Goal: Transaction & Acquisition: Download file/media

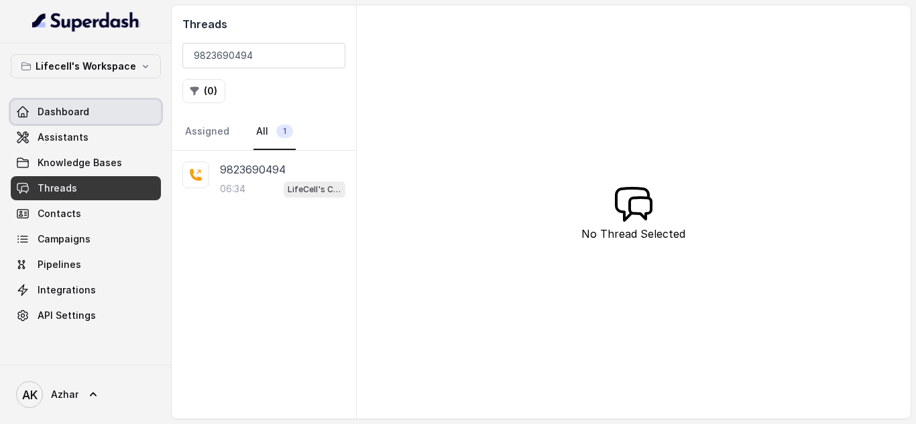
click at [56, 116] on span "Dashboard" at bounding box center [64, 111] width 52 height 13
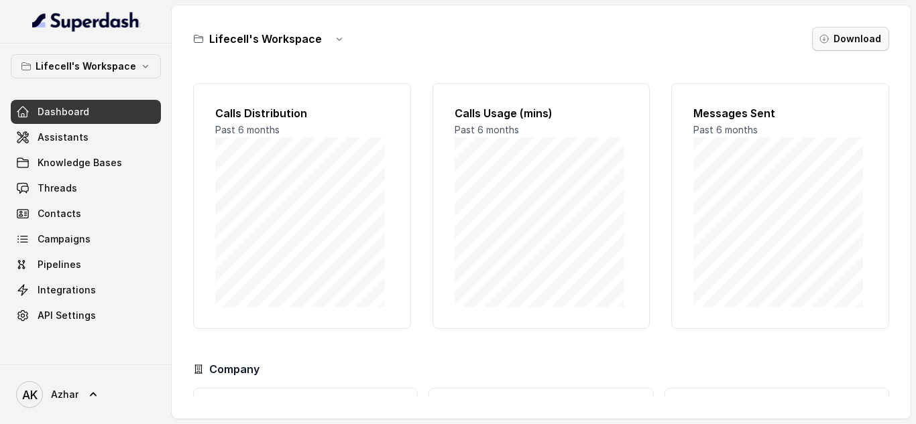
click at [827, 44] on button "Download" at bounding box center [850, 39] width 77 height 24
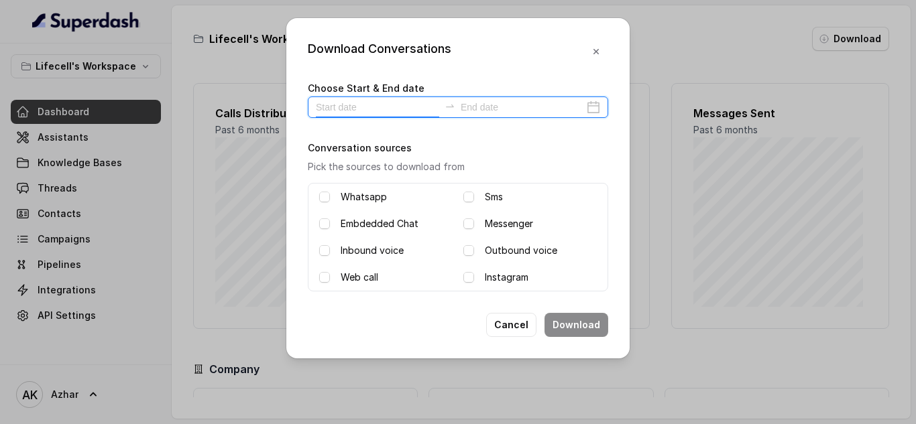
click at [364, 109] on input at bounding box center [377, 107] width 123 height 15
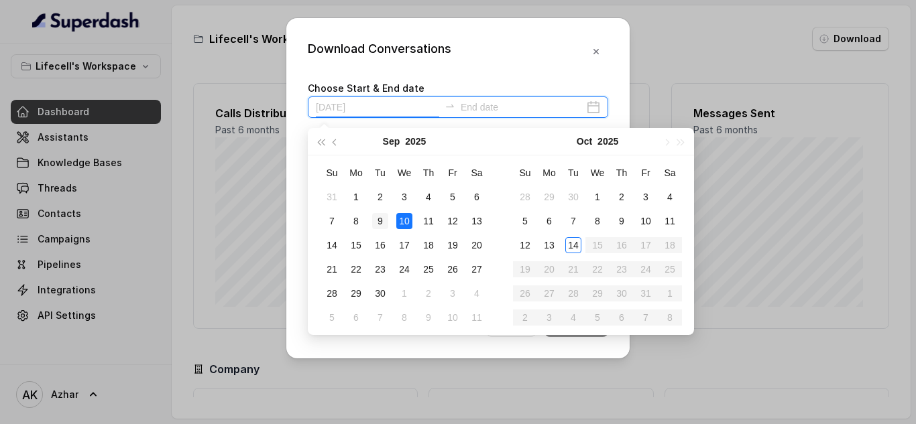
type input "[DATE]"
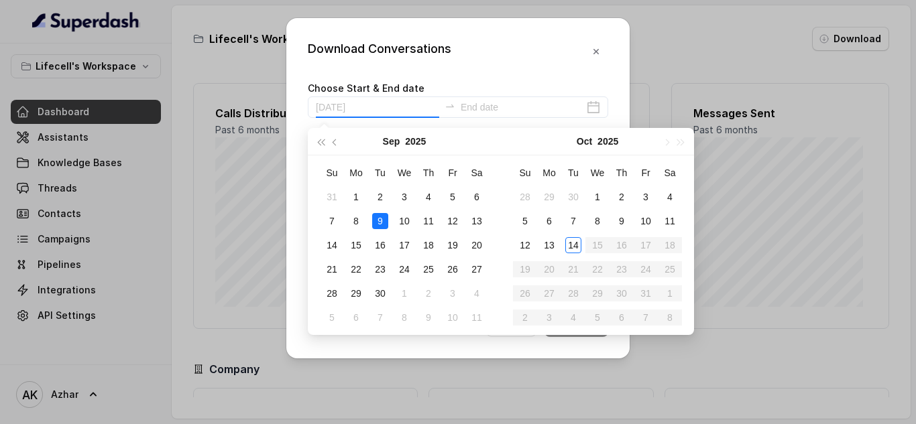
click at [374, 226] on div "9" at bounding box center [380, 221] width 16 height 16
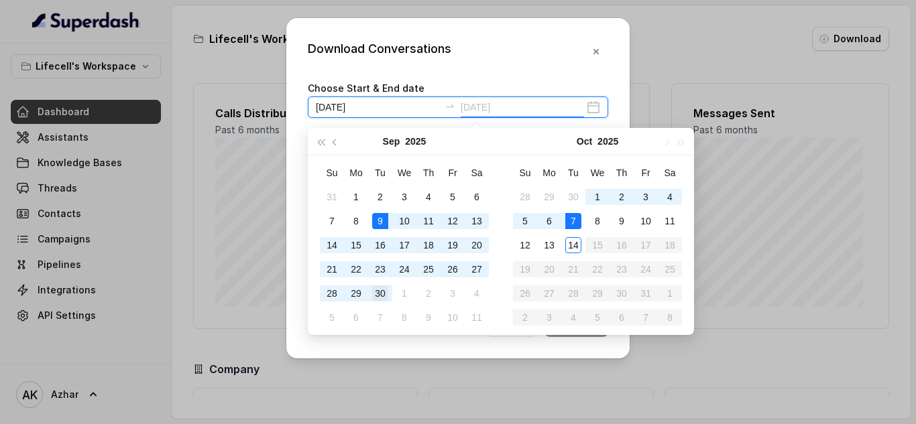
type input "[DATE]"
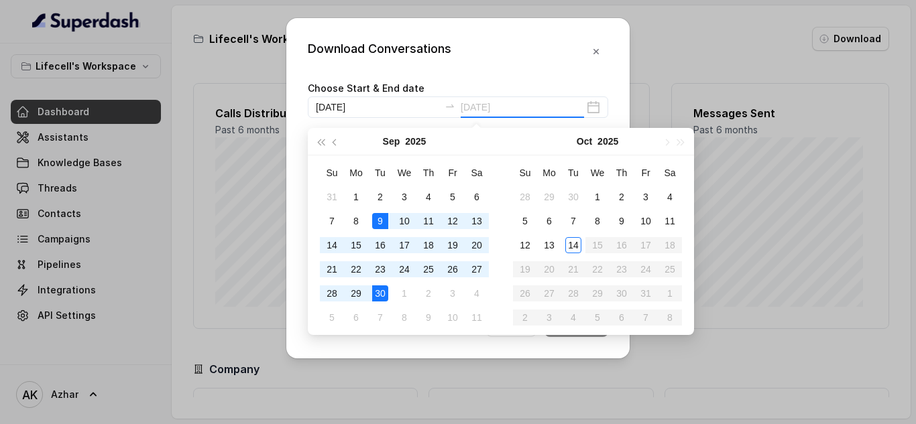
click at [376, 294] on div "30" at bounding box center [380, 294] width 16 height 16
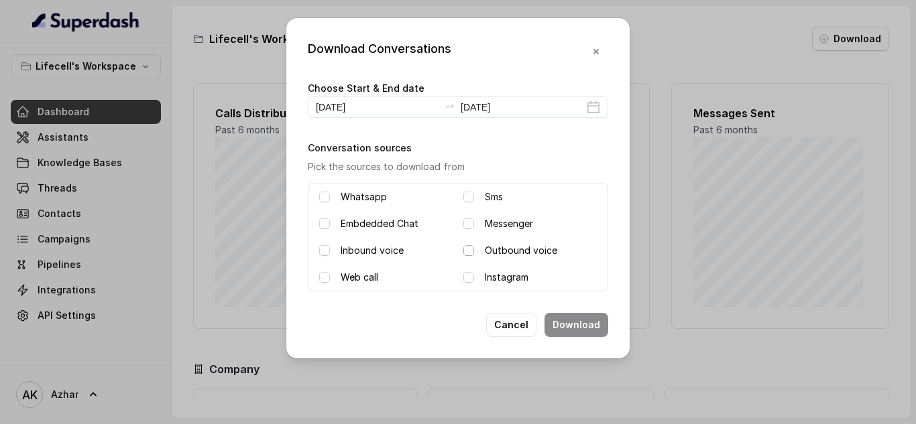
click at [469, 251] on span at bounding box center [468, 250] width 11 height 11
click at [567, 324] on button "Download" at bounding box center [576, 325] width 64 height 24
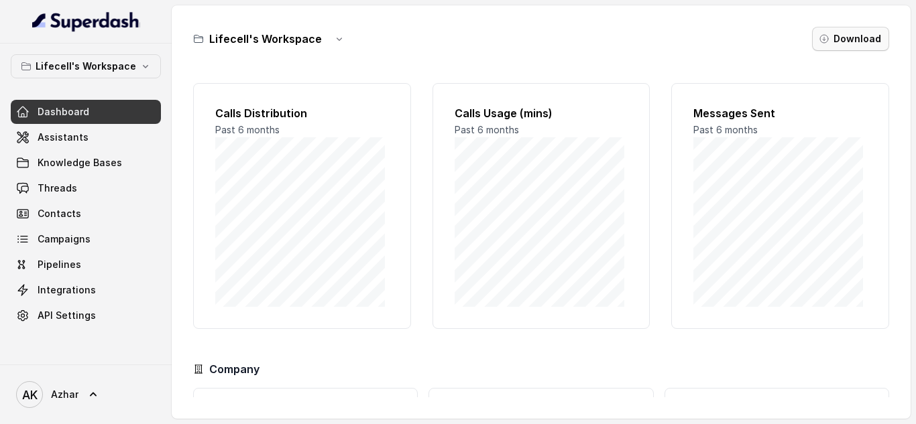
click at [828, 47] on button "Download" at bounding box center [850, 39] width 77 height 24
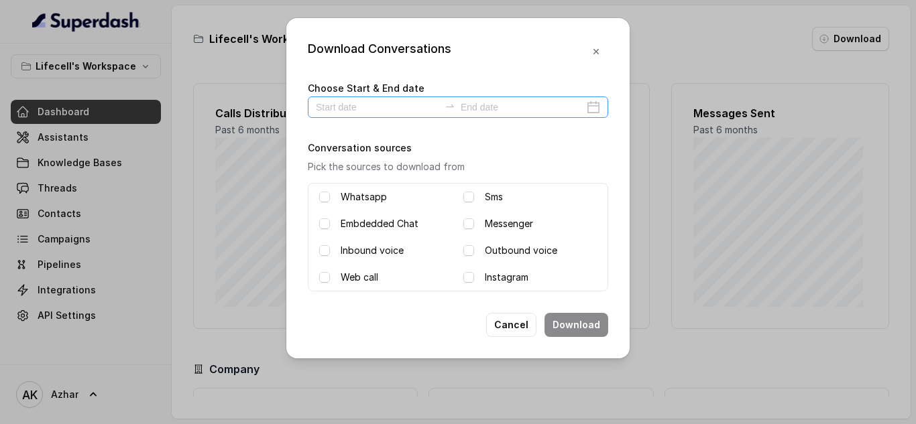
click at [593, 103] on div at bounding box center [458, 107] width 300 height 21
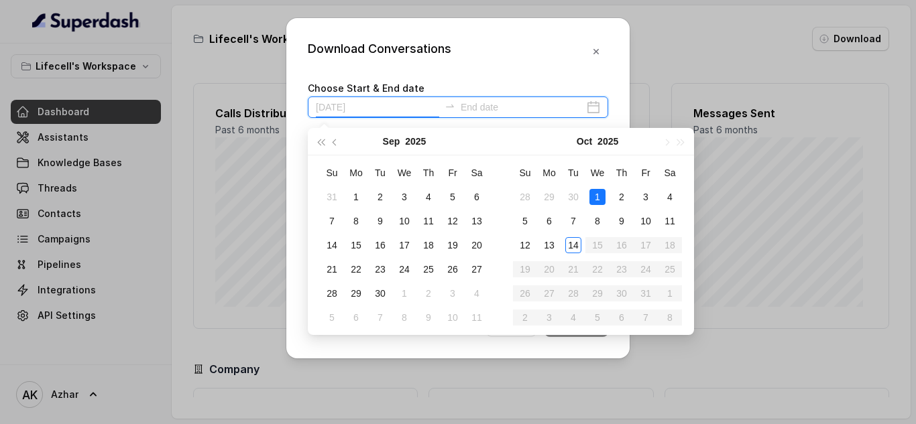
type input "2025-10-01"
click at [592, 200] on div "1" at bounding box center [597, 197] width 16 height 16
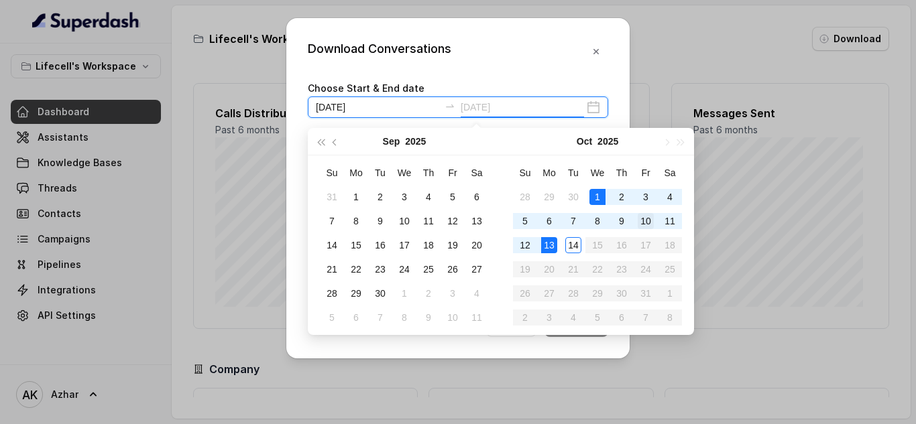
type input "2025-10-14"
type input "2025-10-10"
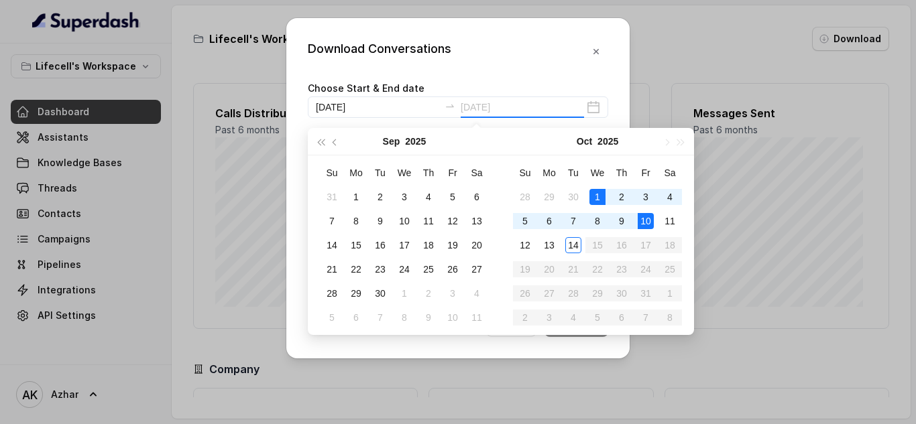
click at [651, 223] on div "10" at bounding box center [646, 221] width 16 height 16
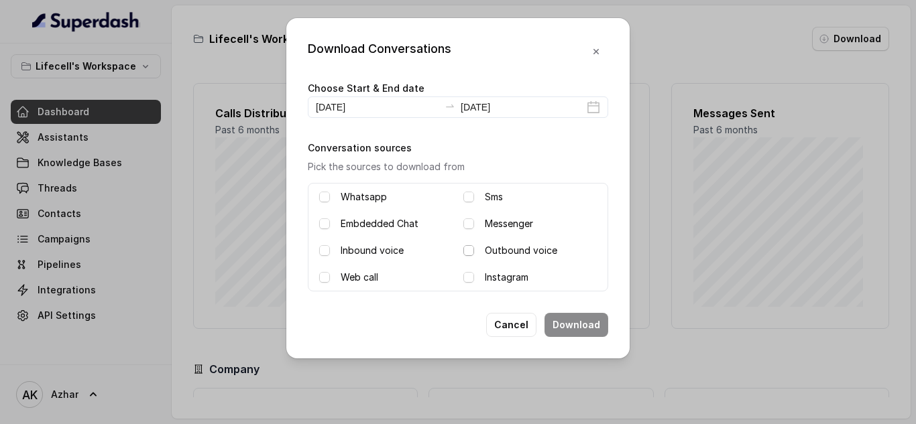
click at [471, 250] on span at bounding box center [468, 250] width 11 height 11
click at [509, 327] on button "Cancel" at bounding box center [511, 325] width 50 height 24
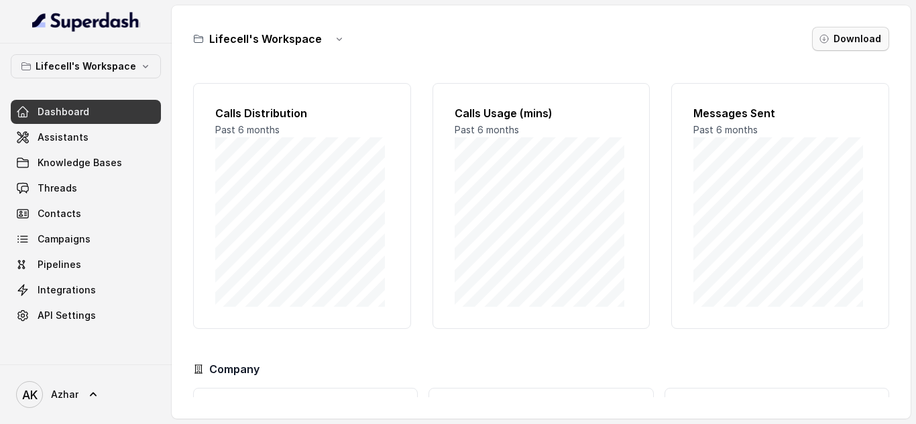
click at [827, 34] on icon "button" at bounding box center [824, 39] width 11 height 11
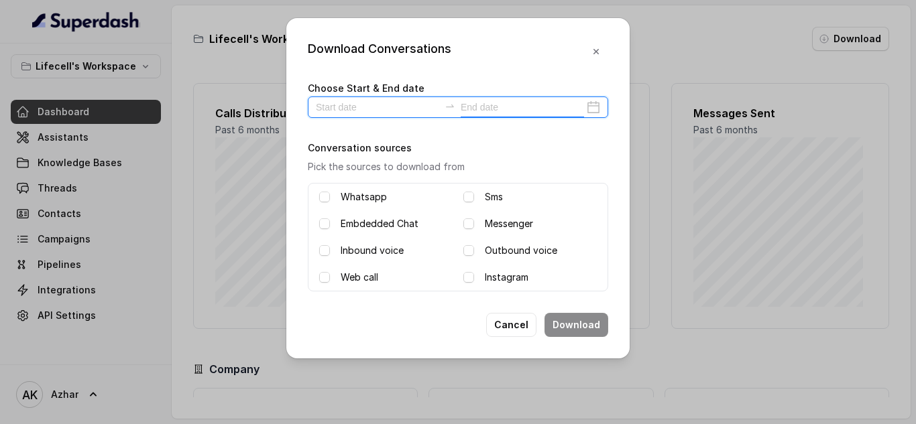
click at [469, 112] on input at bounding box center [522, 107] width 123 height 15
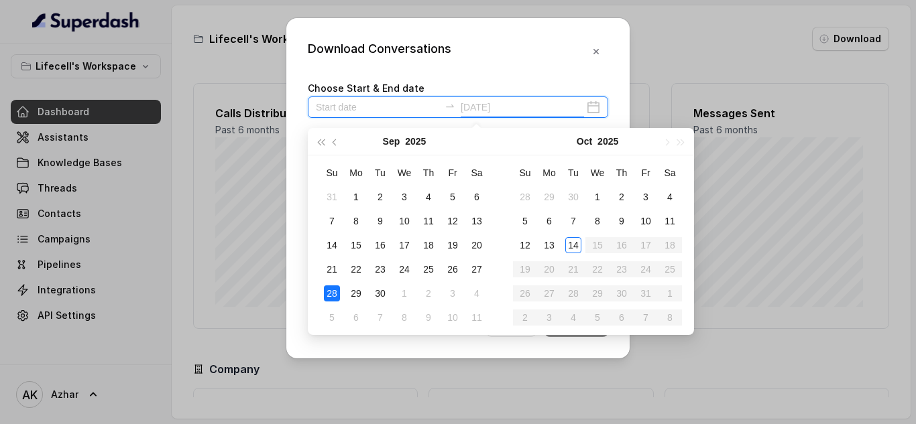
type input "2025-10-01"
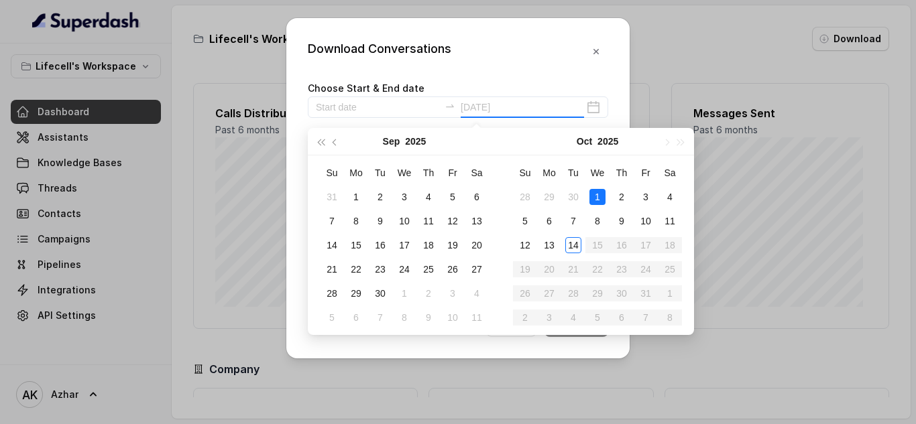
click at [595, 194] on div "1" at bounding box center [597, 197] width 16 height 16
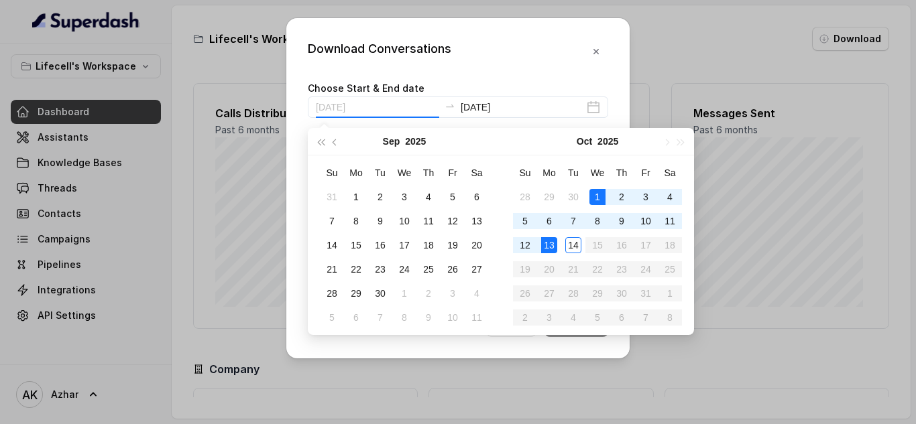
click at [552, 246] on div "13" at bounding box center [549, 245] width 16 height 16
type input "2025-10-01"
type input "2025-10-13"
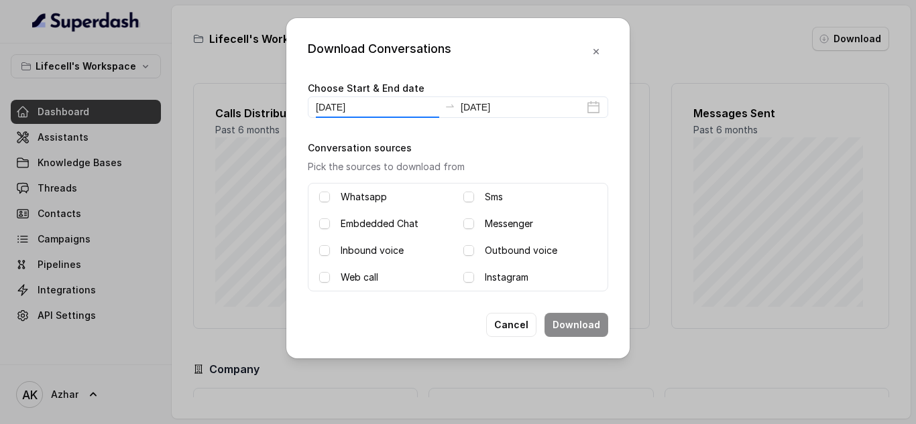
type input "2025-09-29"
type input "2025-10-01"
type input "2025-10-13"
click at [469, 253] on span at bounding box center [468, 250] width 11 height 11
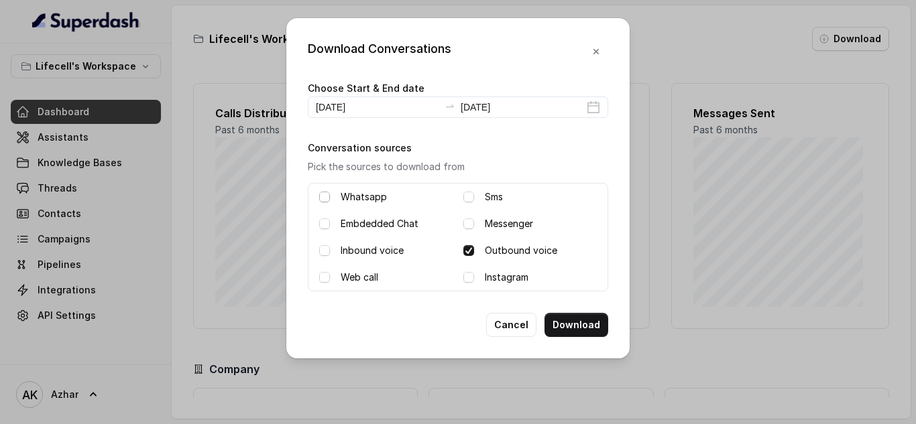
click at [324, 200] on span at bounding box center [324, 197] width 11 height 11
click at [323, 276] on span at bounding box center [324, 277] width 11 height 11
click at [565, 316] on button "Download" at bounding box center [576, 325] width 64 height 24
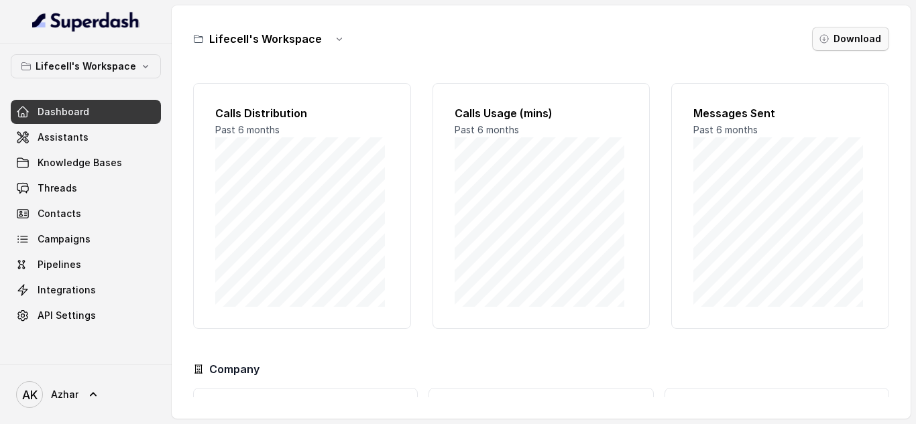
click at [864, 30] on button "Download" at bounding box center [850, 39] width 77 height 24
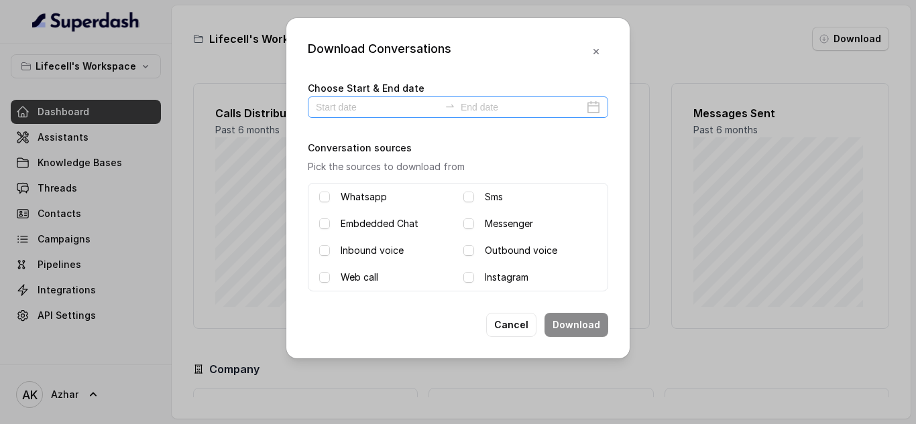
click at [597, 101] on div at bounding box center [458, 107] width 300 height 21
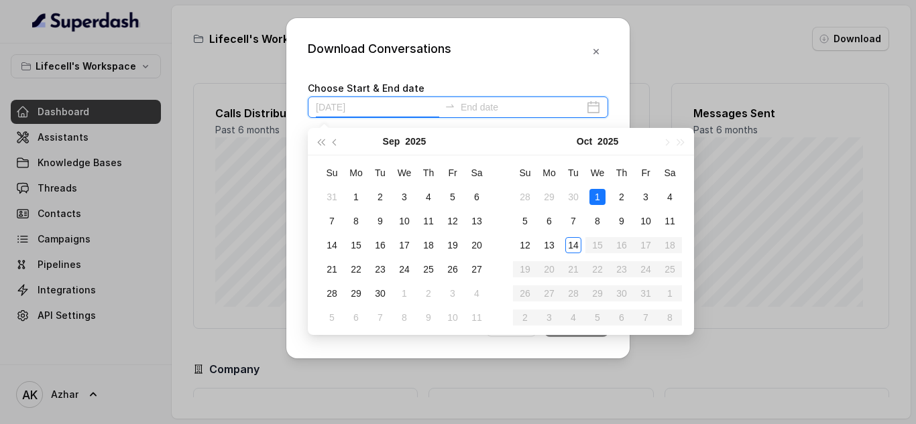
type input "2025-10-01"
click at [599, 198] on div "1" at bounding box center [597, 197] width 16 height 16
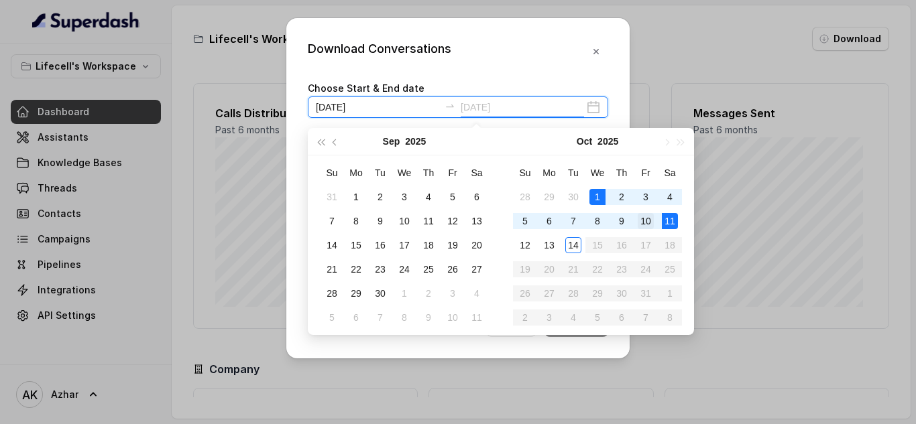
type input "2025-10-10"
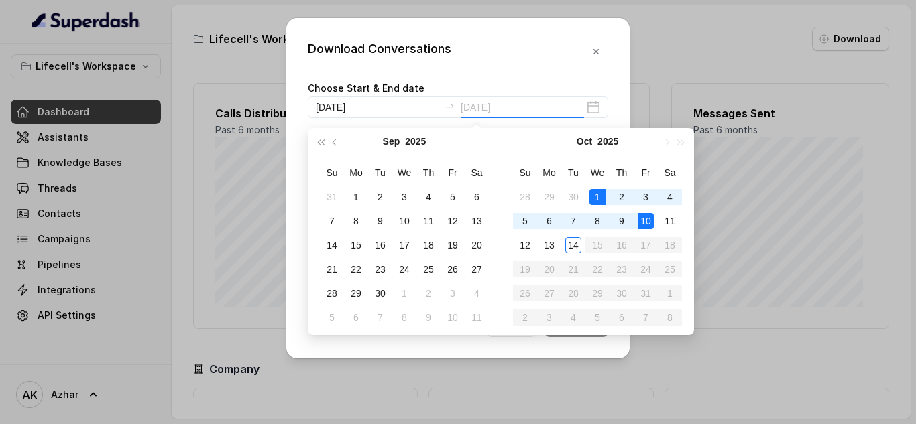
click at [644, 221] on div "10" at bounding box center [646, 221] width 16 height 16
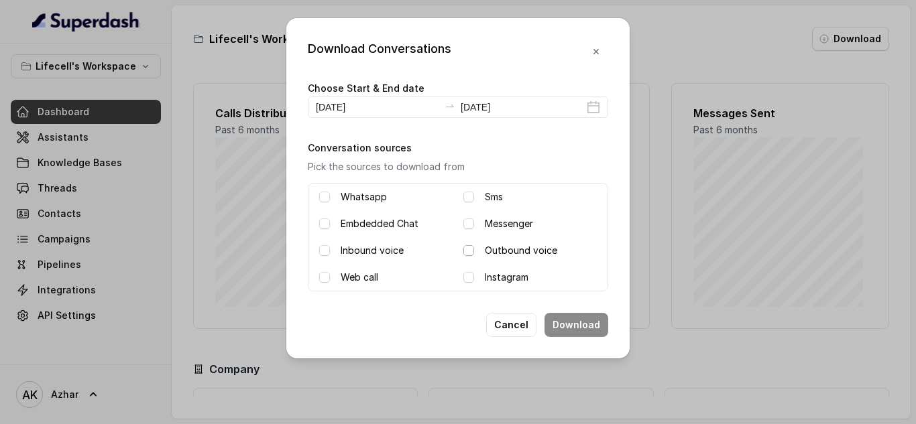
click at [465, 253] on span at bounding box center [468, 250] width 11 height 11
click at [552, 322] on button "Download" at bounding box center [576, 325] width 64 height 24
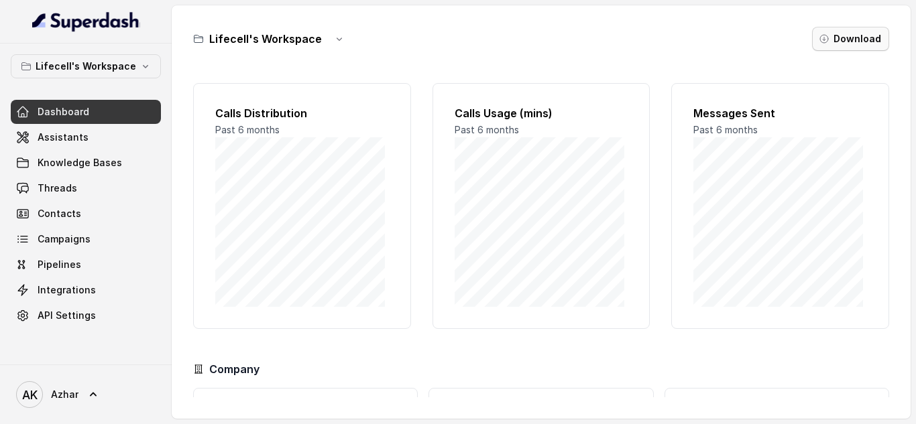
click at [829, 41] on icon "button" at bounding box center [824, 39] width 11 height 11
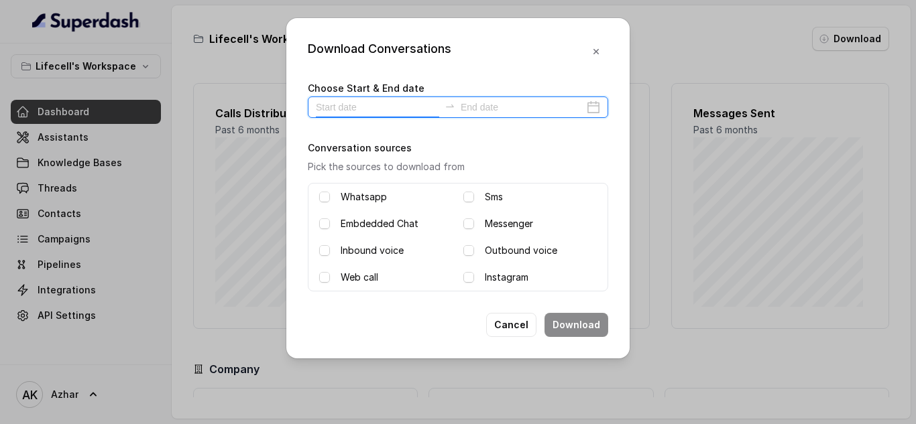
click at [408, 107] on input at bounding box center [377, 107] width 123 height 15
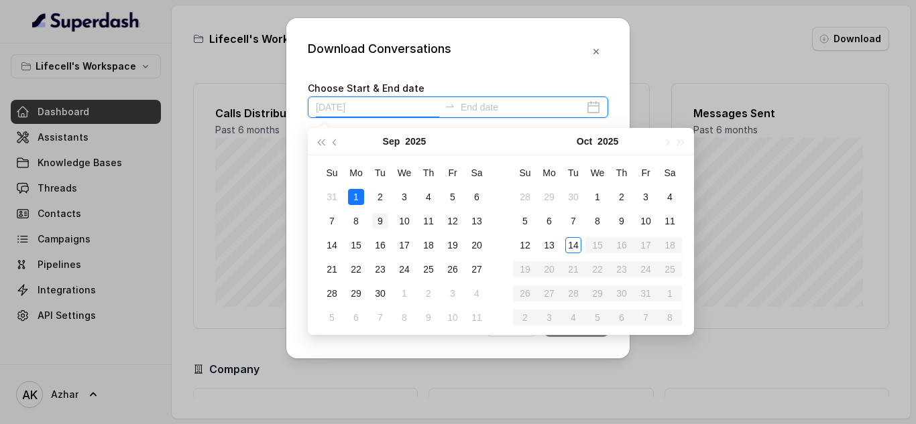
type input "[DATE]"
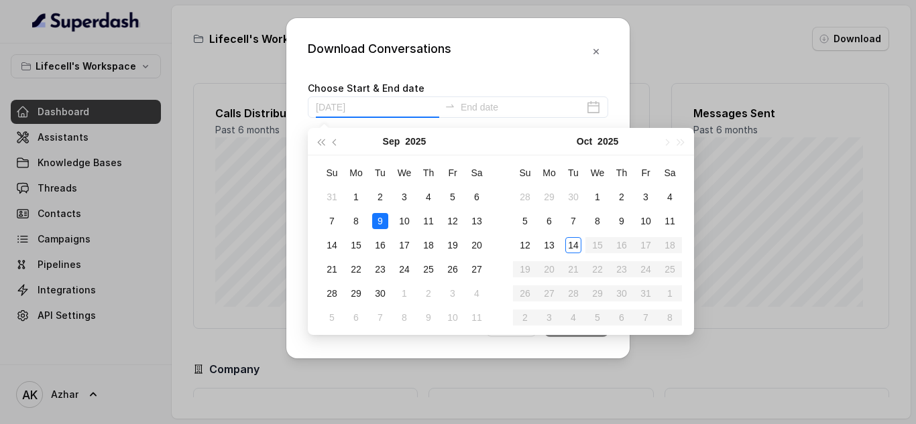
click at [383, 217] on div "9" at bounding box center [380, 221] width 16 height 16
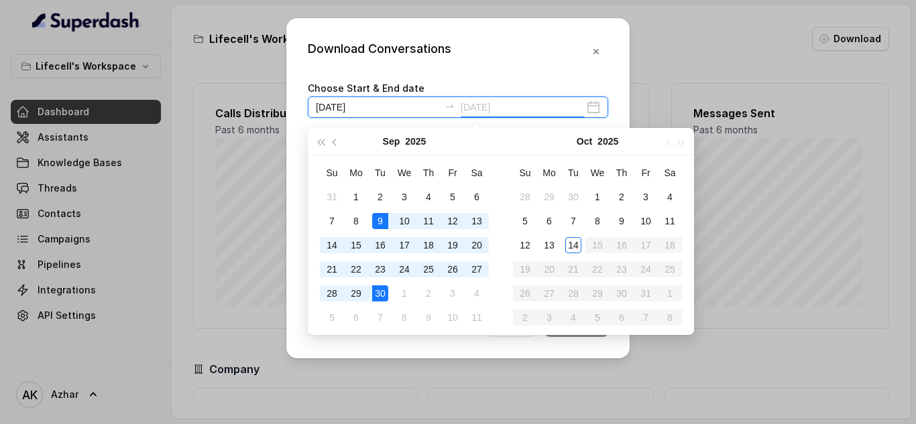
type input "[DATE]"
click at [378, 289] on div "30" at bounding box center [380, 294] width 16 height 16
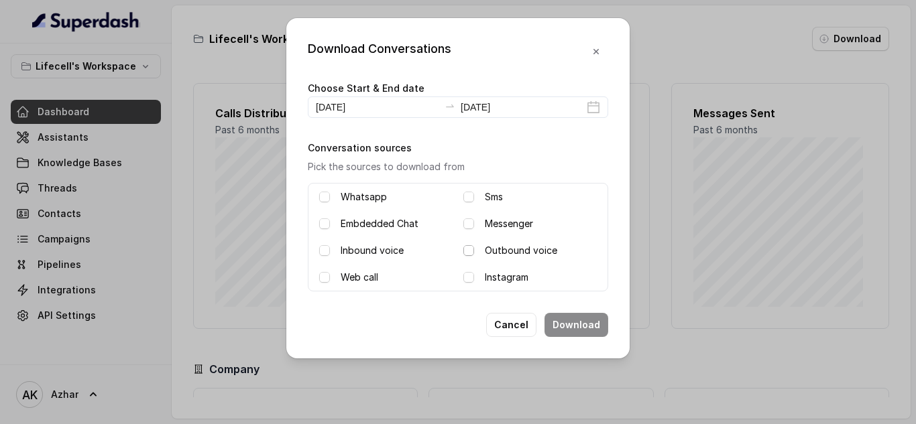
click at [465, 246] on span at bounding box center [468, 250] width 11 height 11
click at [563, 318] on button "Download" at bounding box center [576, 325] width 64 height 24
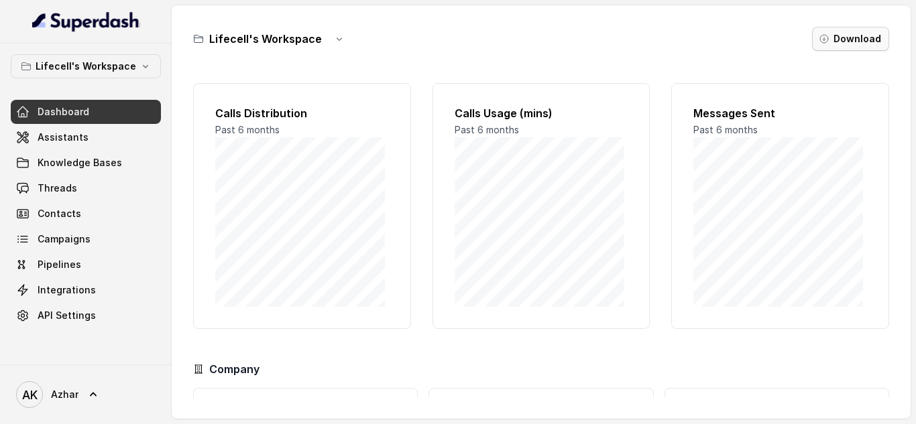
click at [828, 37] on icon "button" at bounding box center [824, 39] width 11 height 11
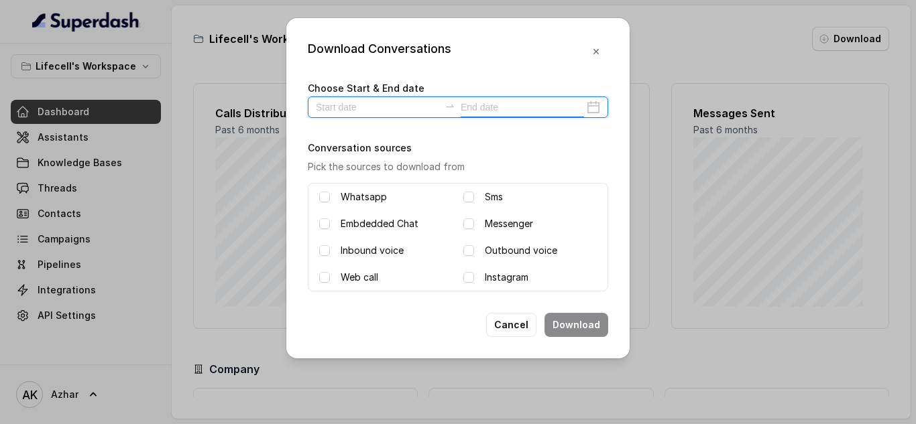
click at [461, 107] on input at bounding box center [522, 107] width 123 height 15
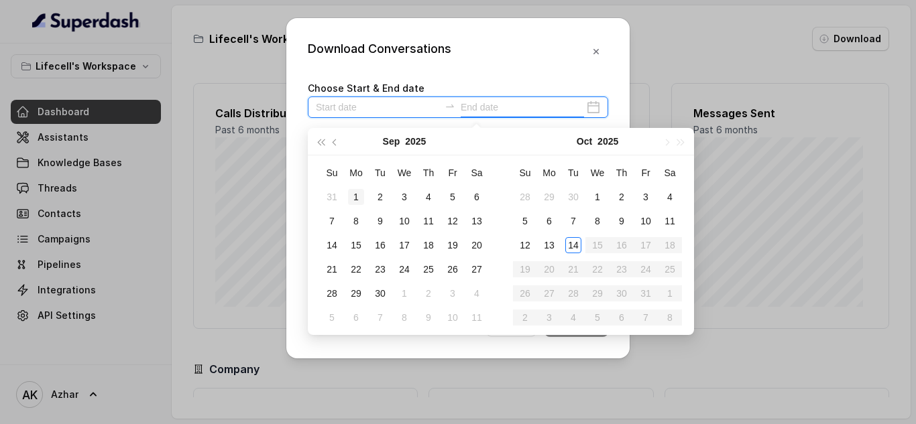
type input "[DATE]"
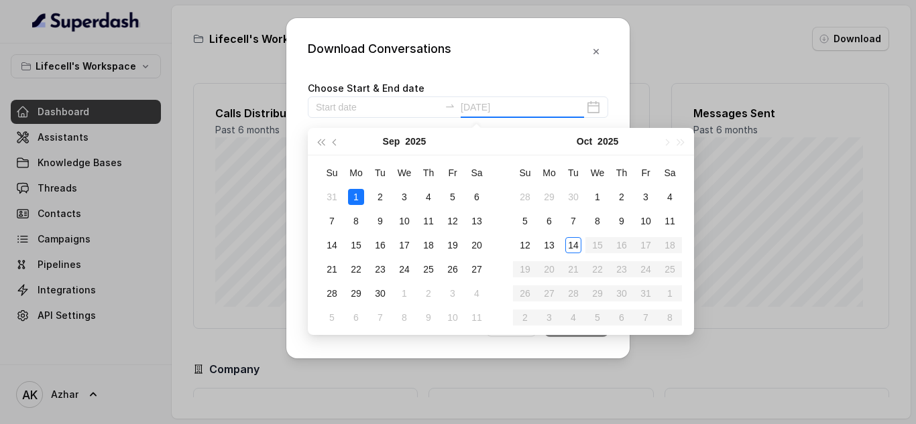
click at [357, 194] on div "1" at bounding box center [356, 197] width 16 height 16
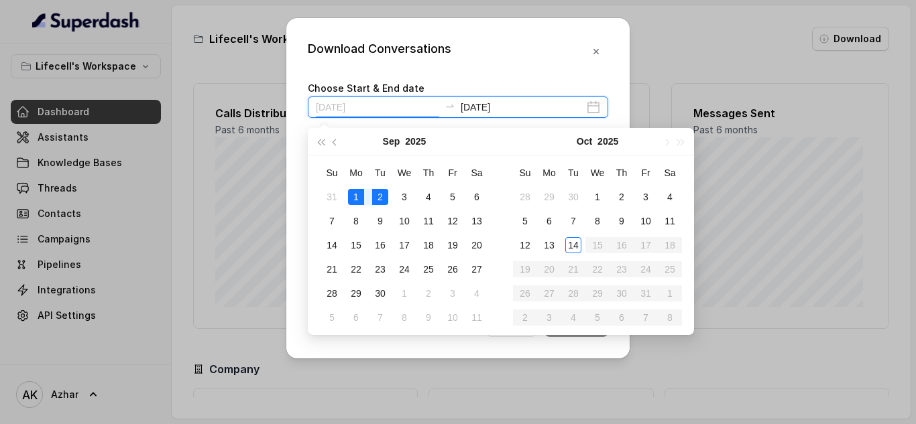
type input "[DATE]"
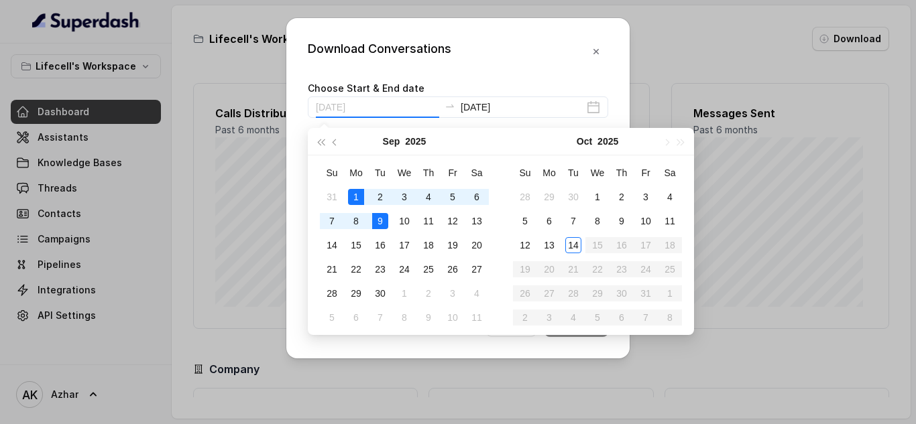
click at [379, 222] on div "9" at bounding box center [380, 221] width 16 height 16
type input "[DATE]"
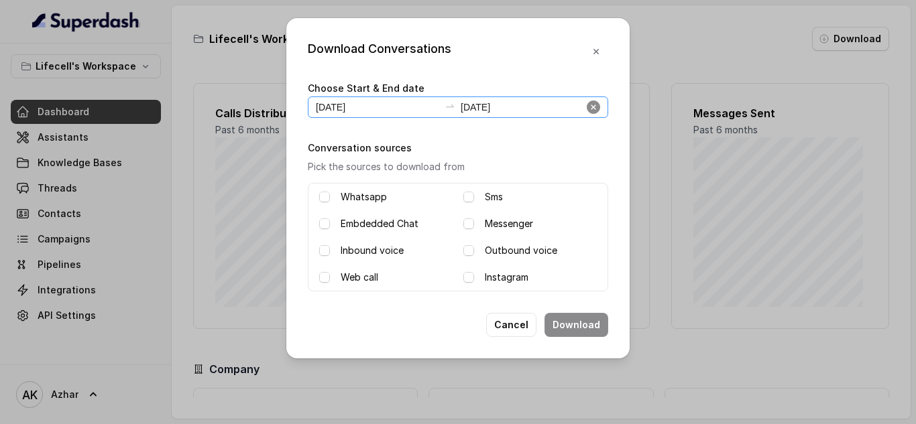
click at [591, 112] on icon "close-circle" at bounding box center [593, 107] width 13 height 13
click at [567, 105] on input at bounding box center [522, 107] width 123 height 15
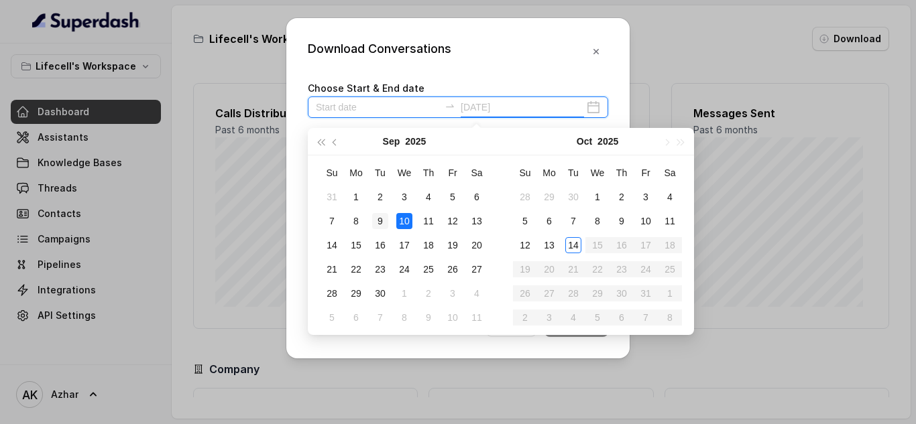
type input "[DATE]"
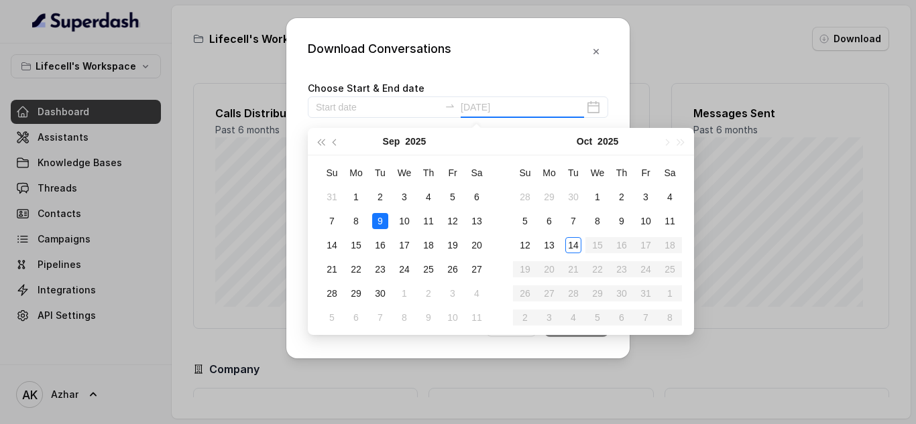
click at [384, 223] on div "9" at bounding box center [380, 221] width 16 height 16
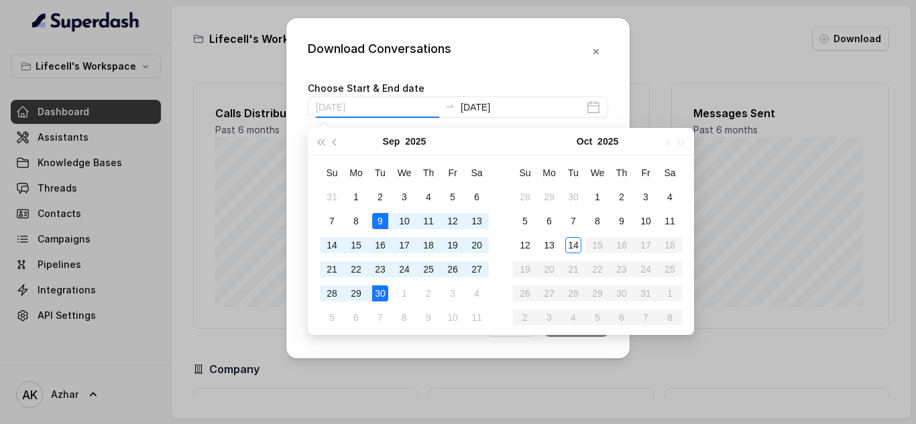
click at [382, 294] on div "30" at bounding box center [380, 294] width 16 height 16
type input "[DATE]"
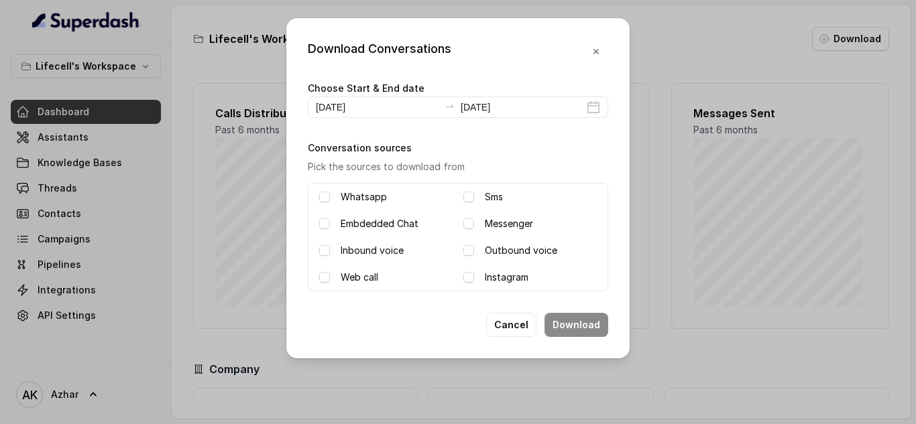
click at [517, 253] on label "Outbound voice" at bounding box center [521, 251] width 72 height 16
click at [578, 322] on button "Download" at bounding box center [576, 325] width 64 height 24
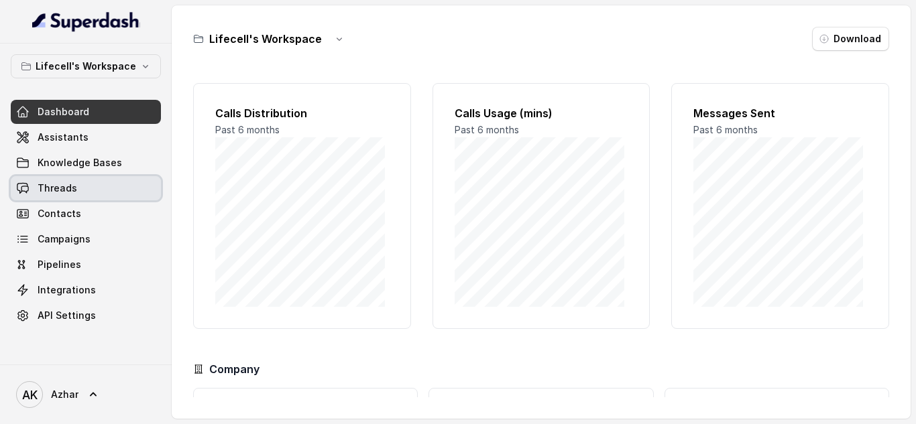
click at [60, 195] on link "Threads" at bounding box center [86, 188] width 150 height 24
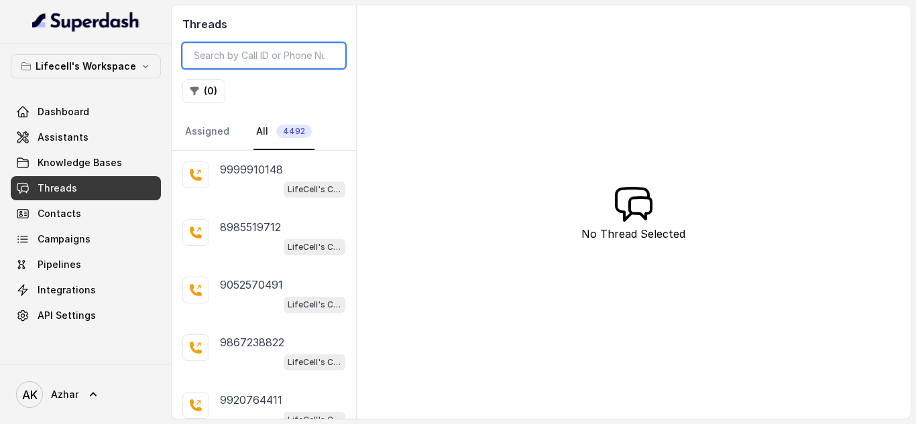
click at [207, 62] on input "search" at bounding box center [263, 55] width 163 height 25
paste input "8050501415"
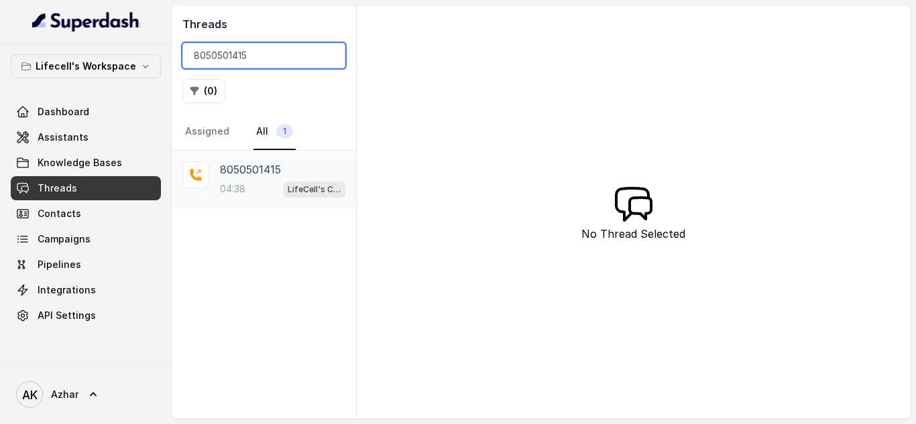
type input "8050501415"
click at [251, 198] on div "8050501415 04:38 LifeCell's Call Assistant" at bounding box center [264, 180] width 184 height 58
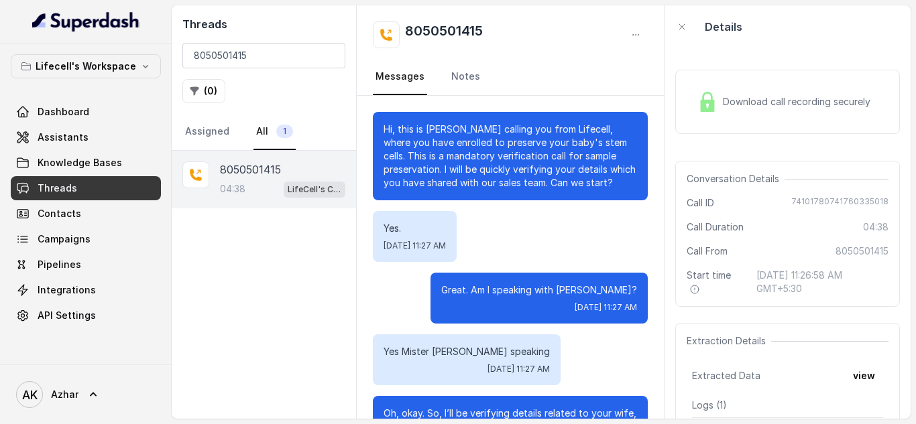
scroll to position [2965, 0]
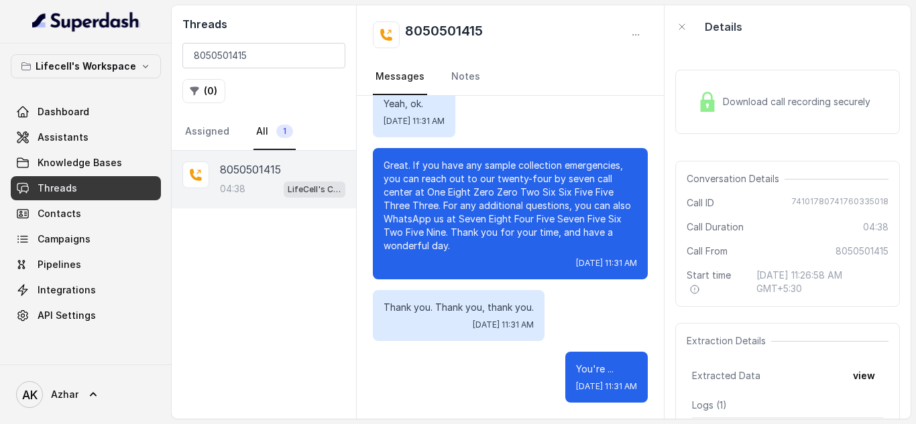
click at [730, 107] on span "Download call recording securely" at bounding box center [799, 101] width 153 height 13
